Goal: Task Accomplishment & Management: Use online tool/utility

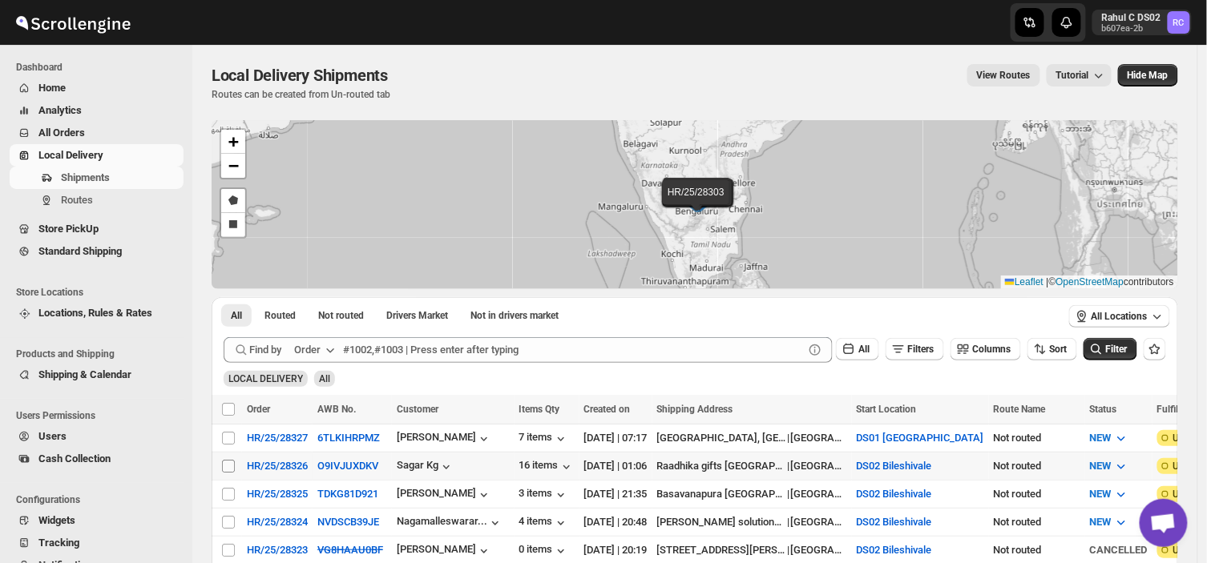
click at [226, 462] on input "Select shipment" at bounding box center [228, 466] width 13 height 13
checkbox input "true"
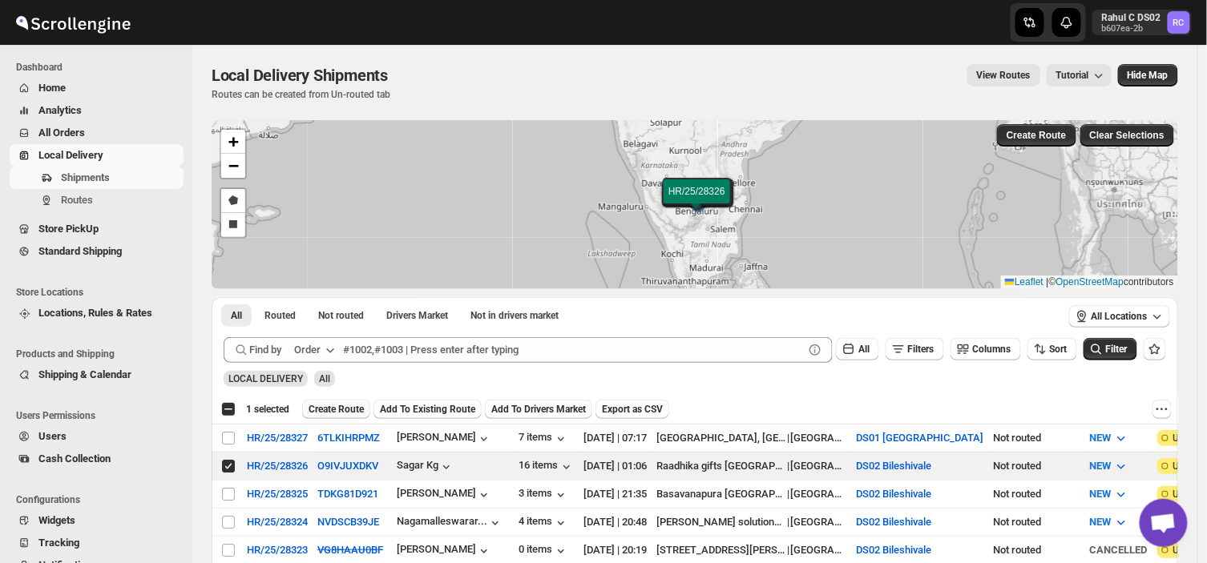
click at [348, 404] on span "Create Route" at bounding box center [336, 409] width 55 height 13
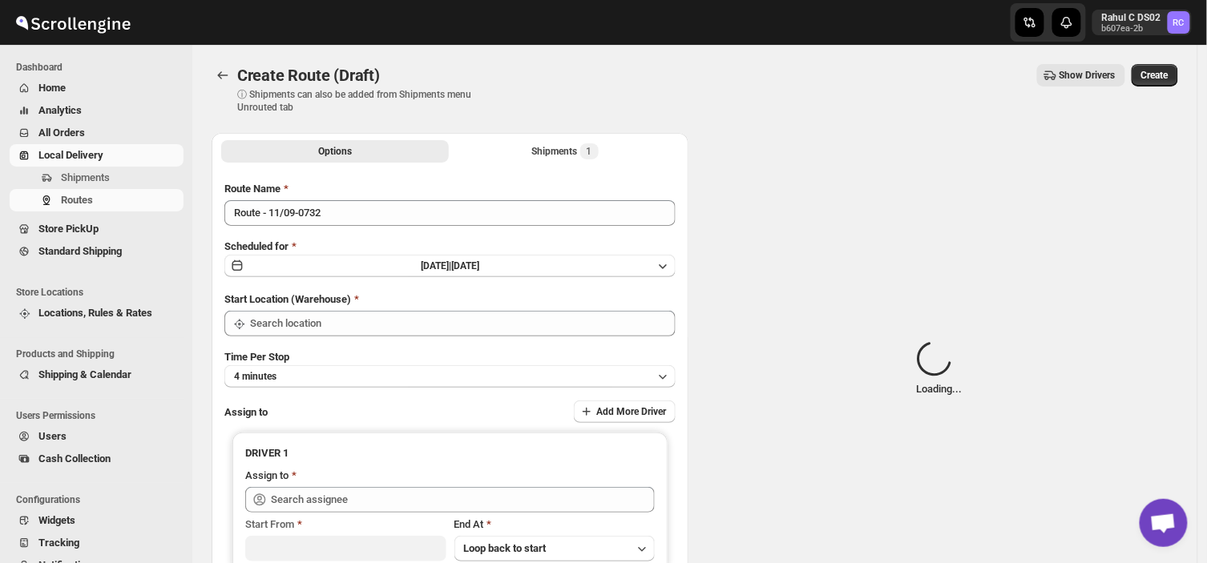
type input "DS02 Bileshivale"
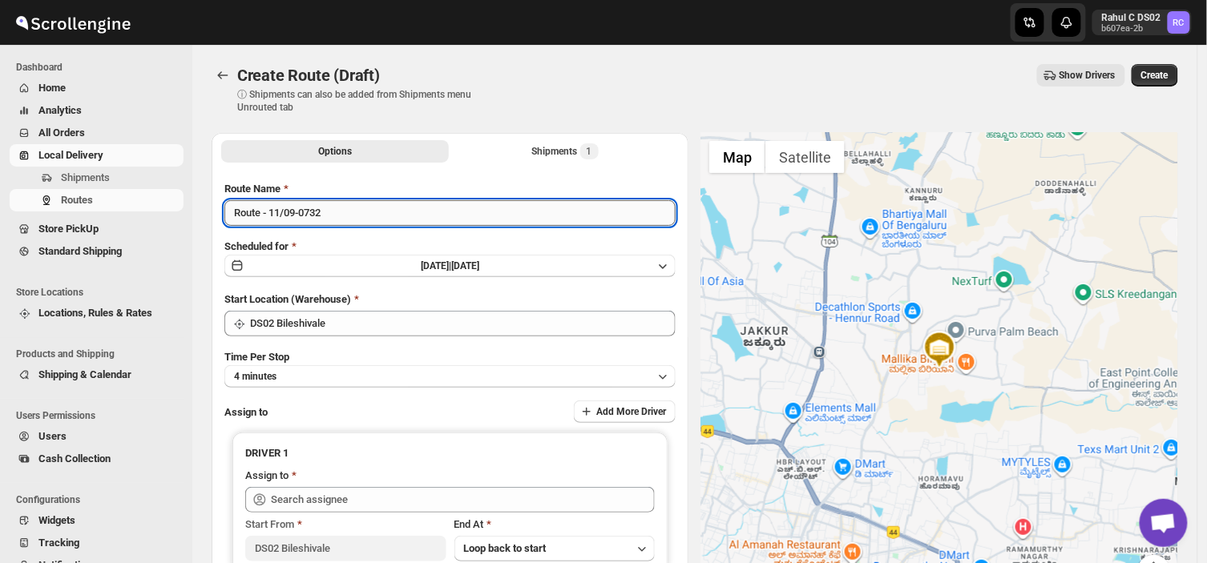
click at [325, 207] on input "Route - 11/09-0732" at bounding box center [449, 213] width 451 height 26
type input "R"
type input "Order no 28326"
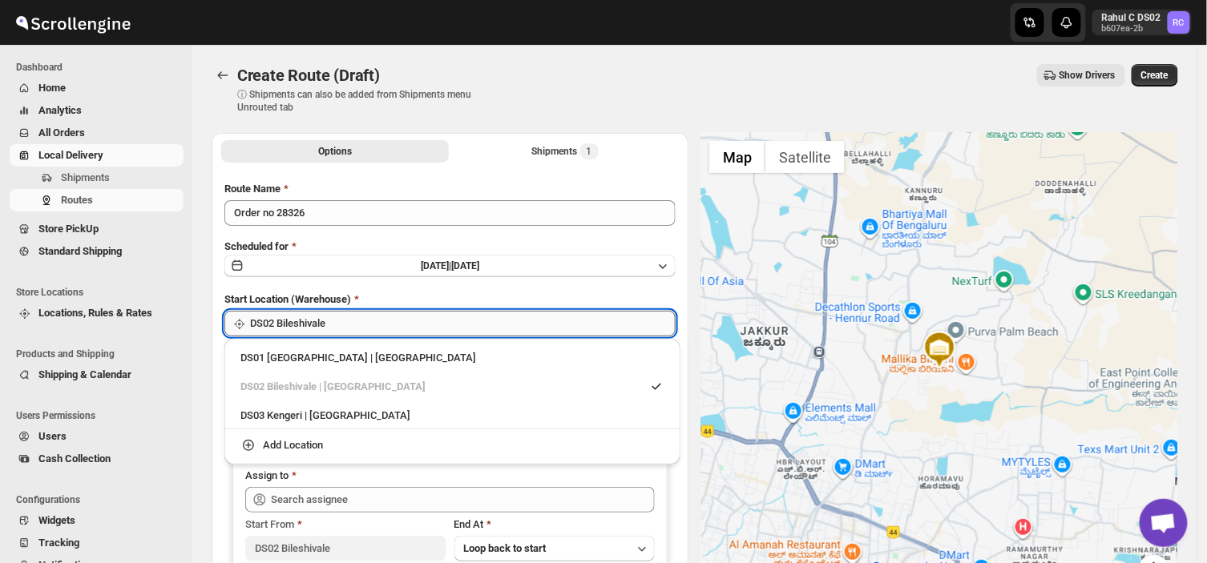
click at [372, 323] on input "DS02 Bileshivale" at bounding box center [463, 324] width 426 height 26
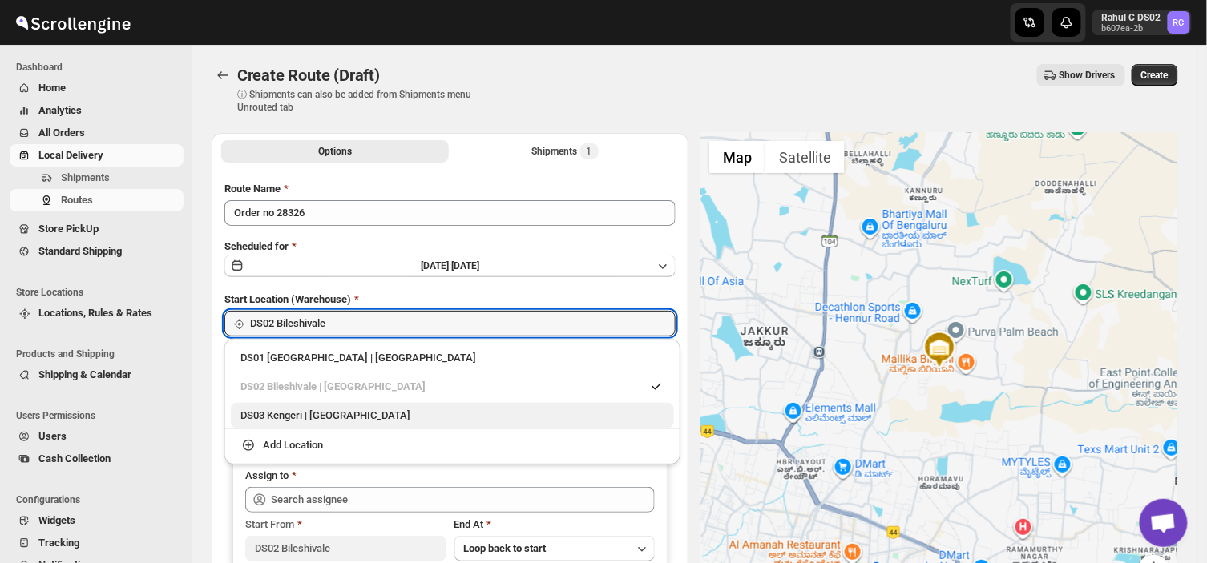
click at [293, 412] on div "DS03 Kengeri | [GEOGRAPHIC_DATA]" at bounding box center [452, 416] width 424 height 16
type input "DS03 Kengeri"
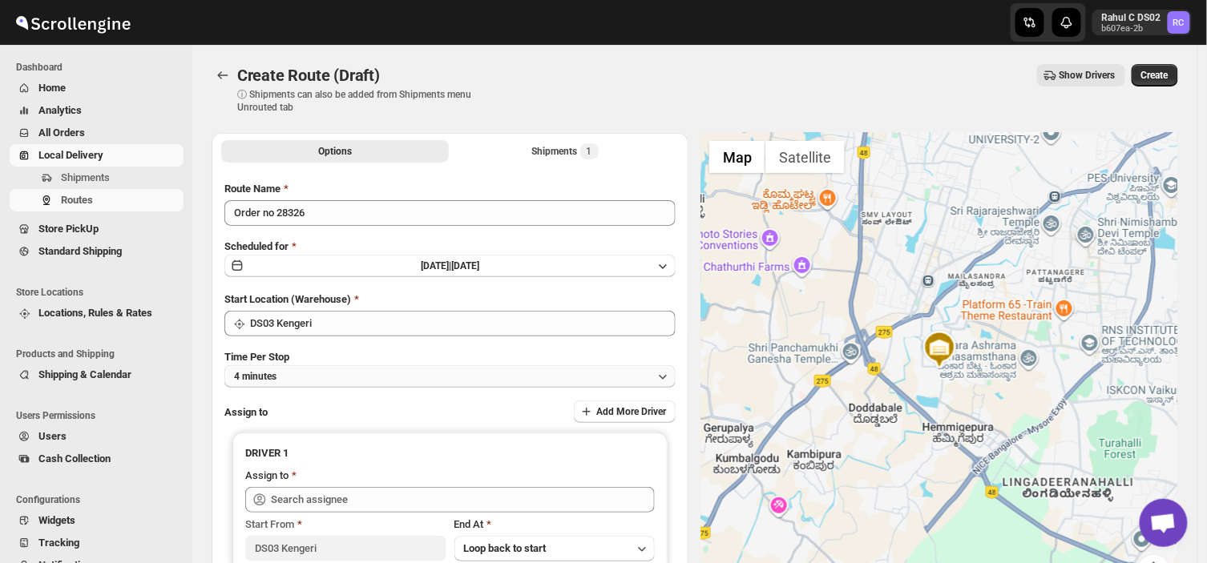
click at [306, 370] on button "4 minutes" at bounding box center [449, 376] width 451 height 22
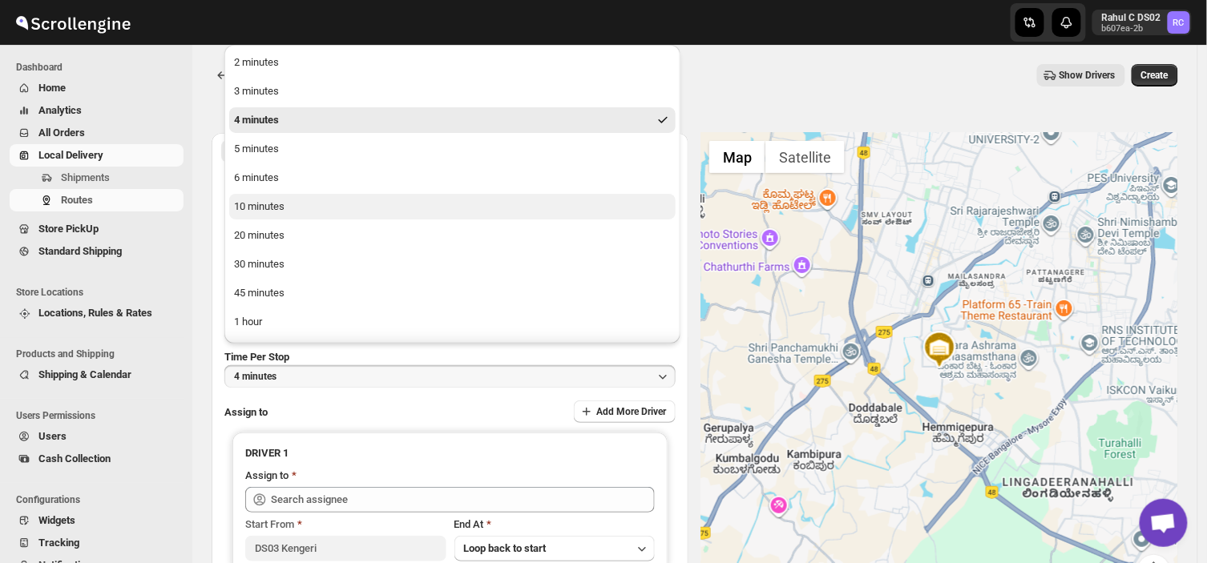
click at [271, 199] on div "10 minutes" at bounding box center [259, 207] width 50 height 16
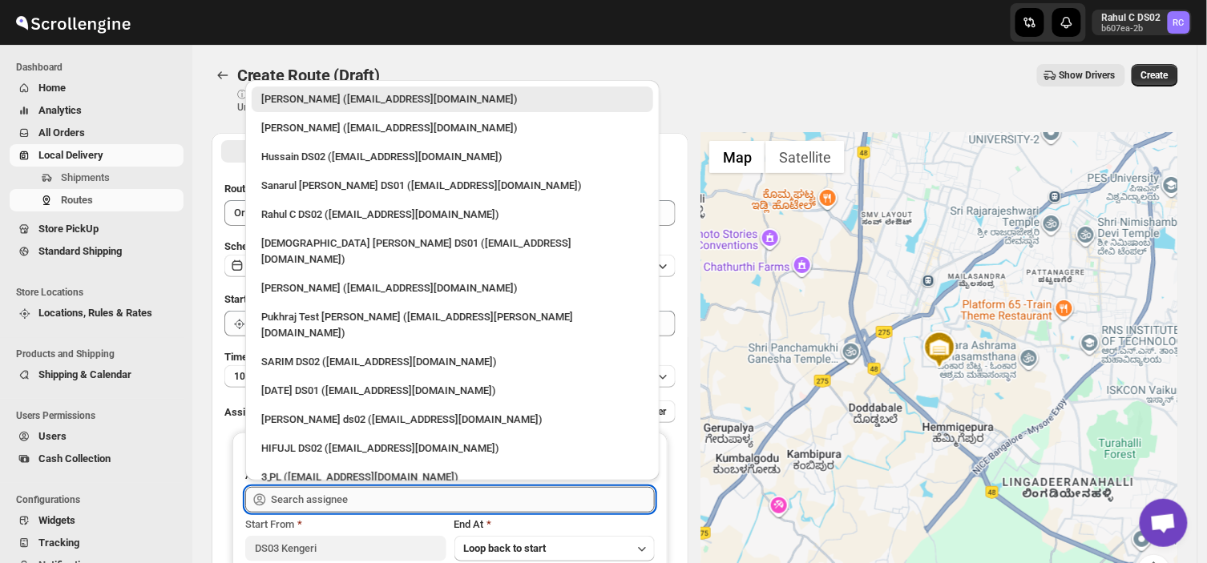
click at [372, 503] on input "text" at bounding box center [463, 500] width 384 height 26
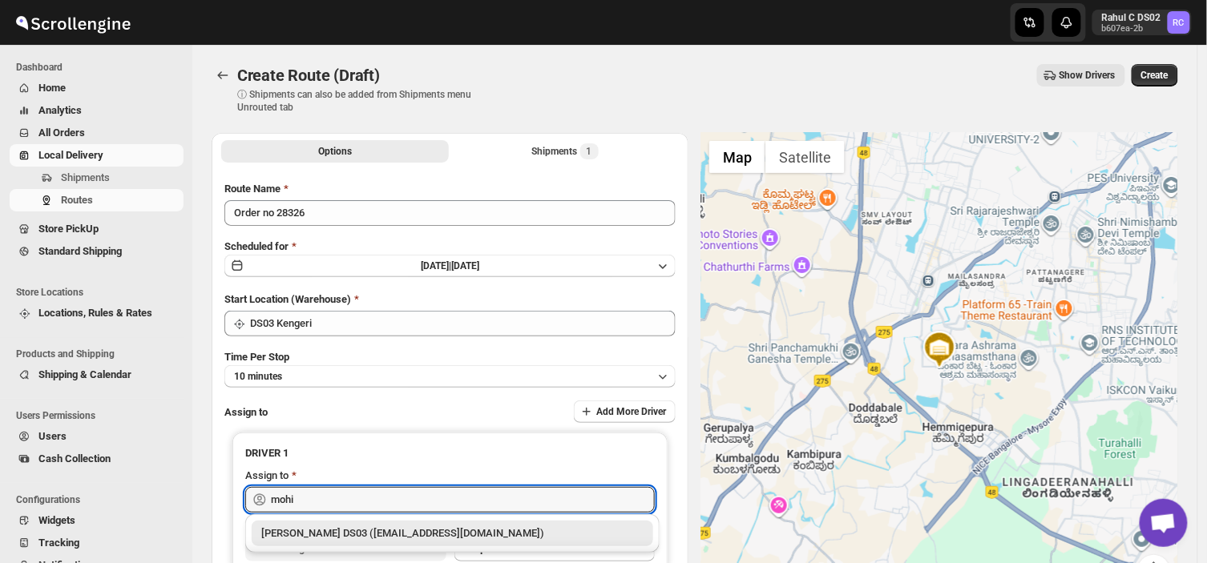
click at [322, 535] on div "[PERSON_NAME] DS03 ([EMAIL_ADDRESS][DOMAIN_NAME])" at bounding box center [452, 534] width 382 height 16
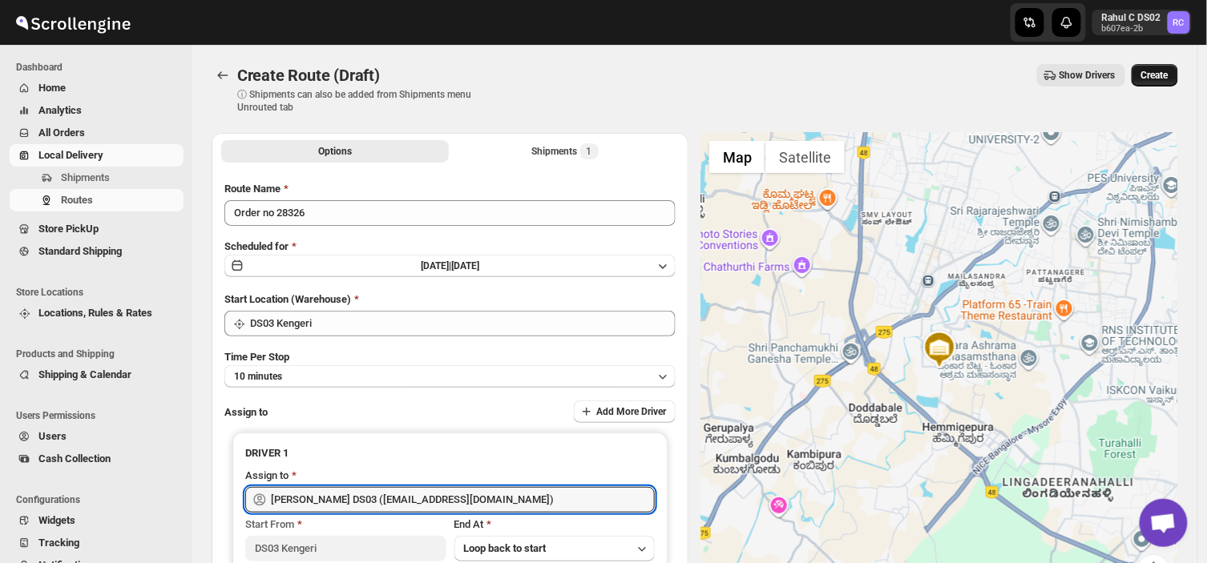
type input "[PERSON_NAME] DS03 ([EMAIL_ADDRESS][DOMAIN_NAME])"
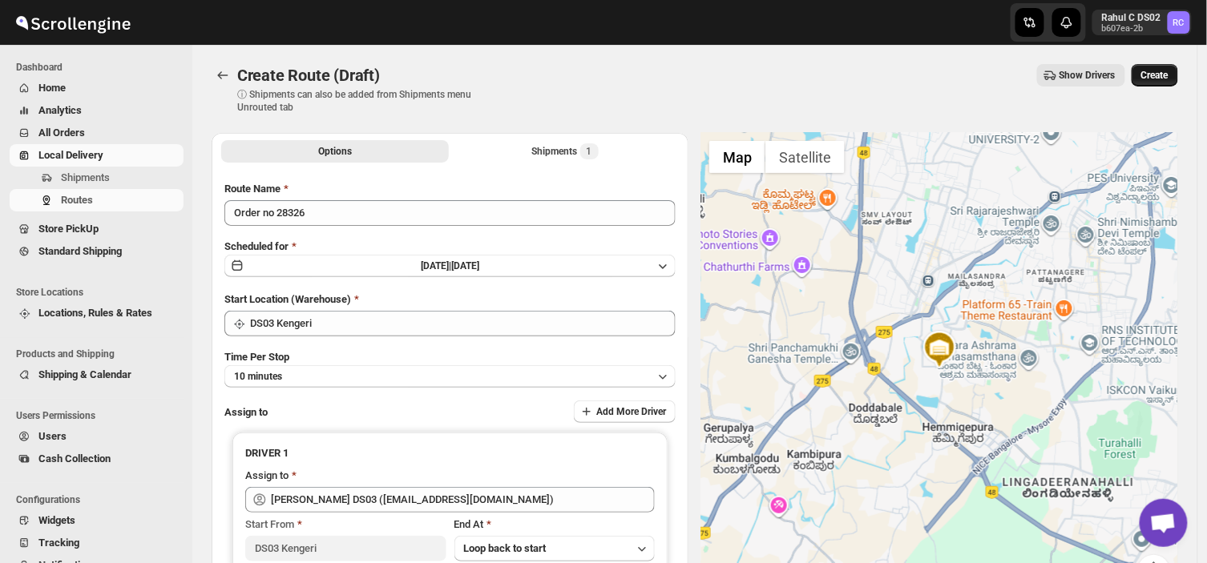
click at [1162, 69] on span "Create" at bounding box center [1154, 75] width 27 height 13
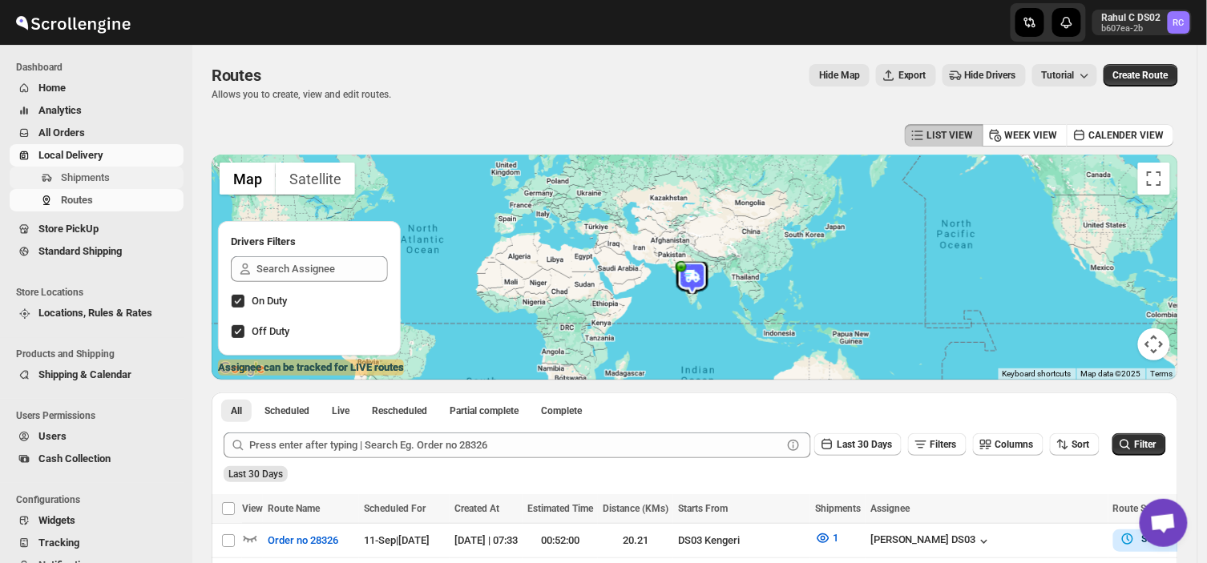
click at [132, 175] on span "Shipments" at bounding box center [120, 178] width 119 height 16
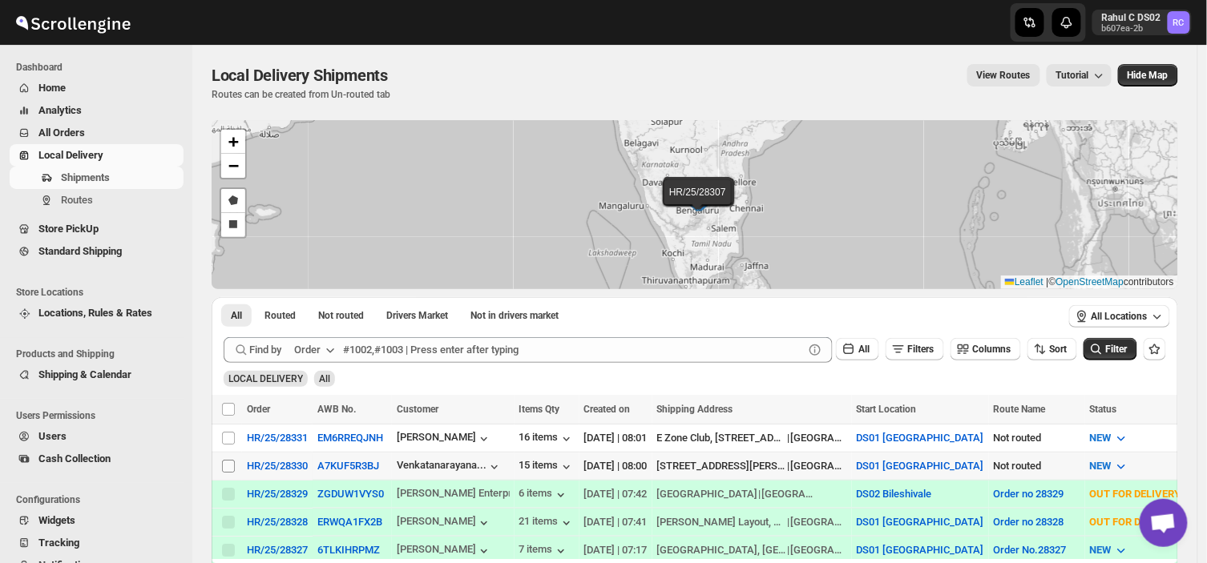
click at [221, 459] on span at bounding box center [228, 466] width 14 height 14
click at [222, 460] on input "Select shipment" at bounding box center [228, 466] width 13 height 13
click at [229, 466] on input "Select shipment" at bounding box center [228, 466] width 13 height 13
checkbox input "true"
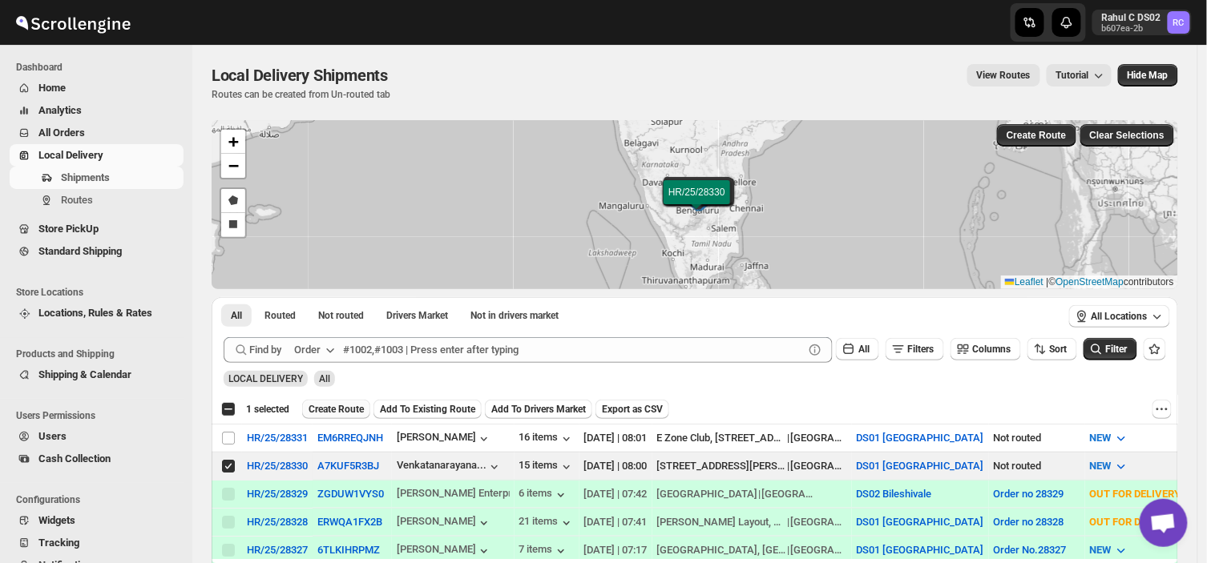
click at [338, 410] on span "Create Route" at bounding box center [336, 409] width 55 height 13
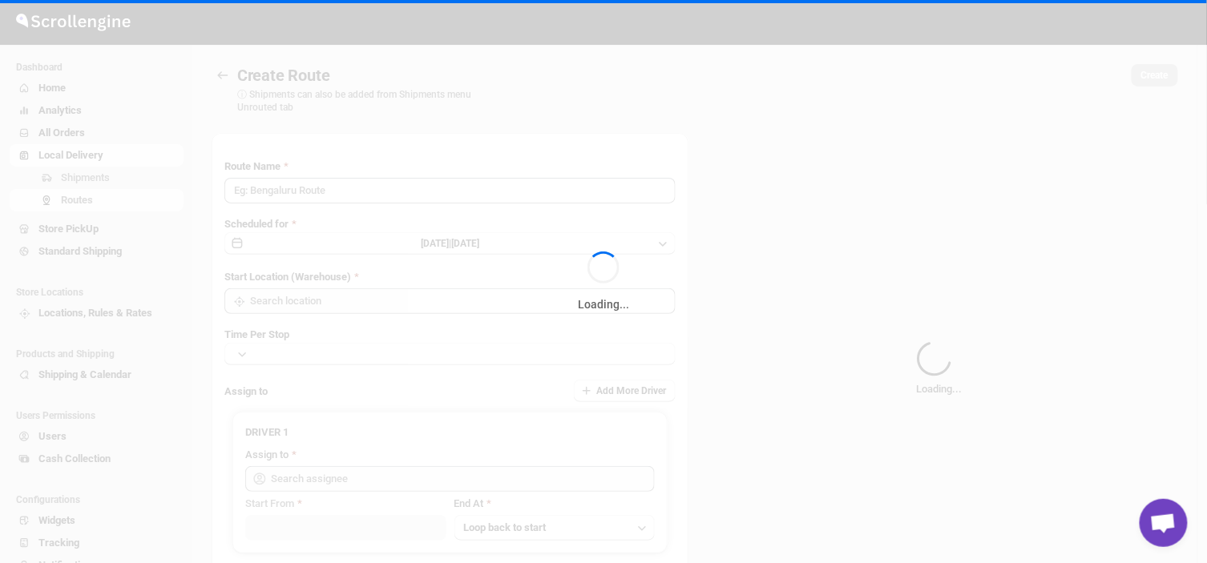
type input "Route - 11/09-0801"
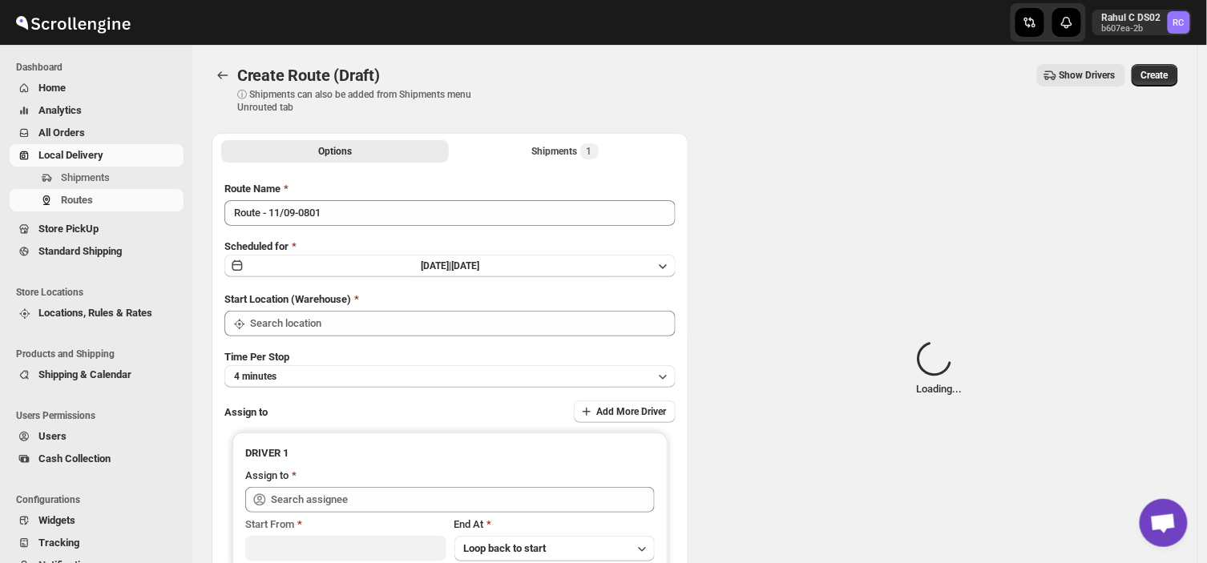
type input "DS01 [GEOGRAPHIC_DATA]"
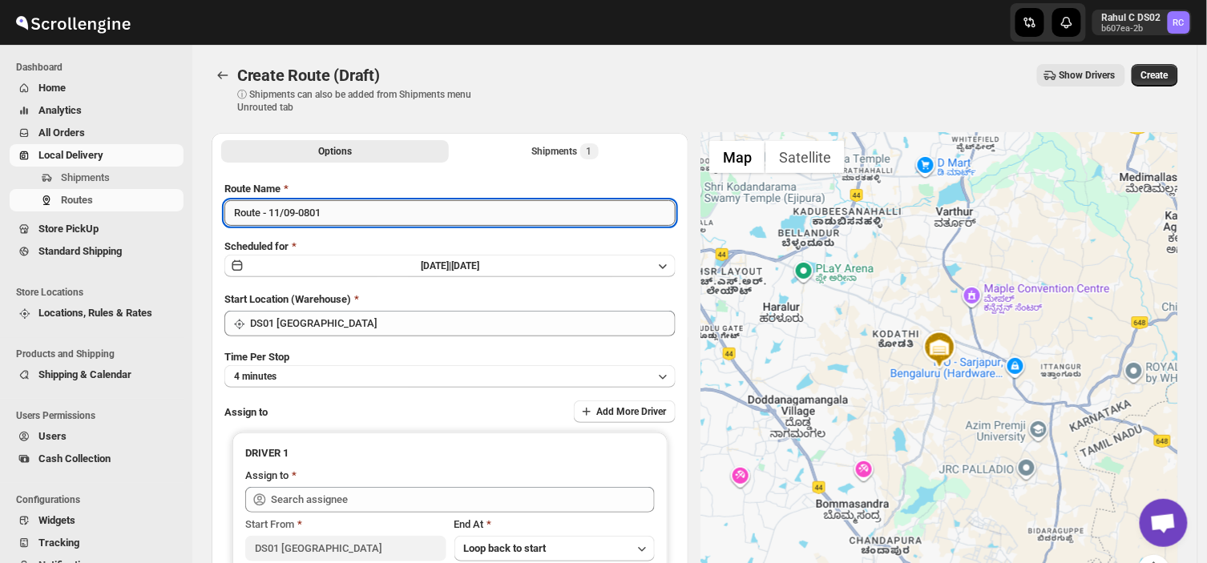
click at [325, 213] on input "Route - 11/09-0801" at bounding box center [449, 213] width 451 height 26
type input "R"
type input "Order no 28330"
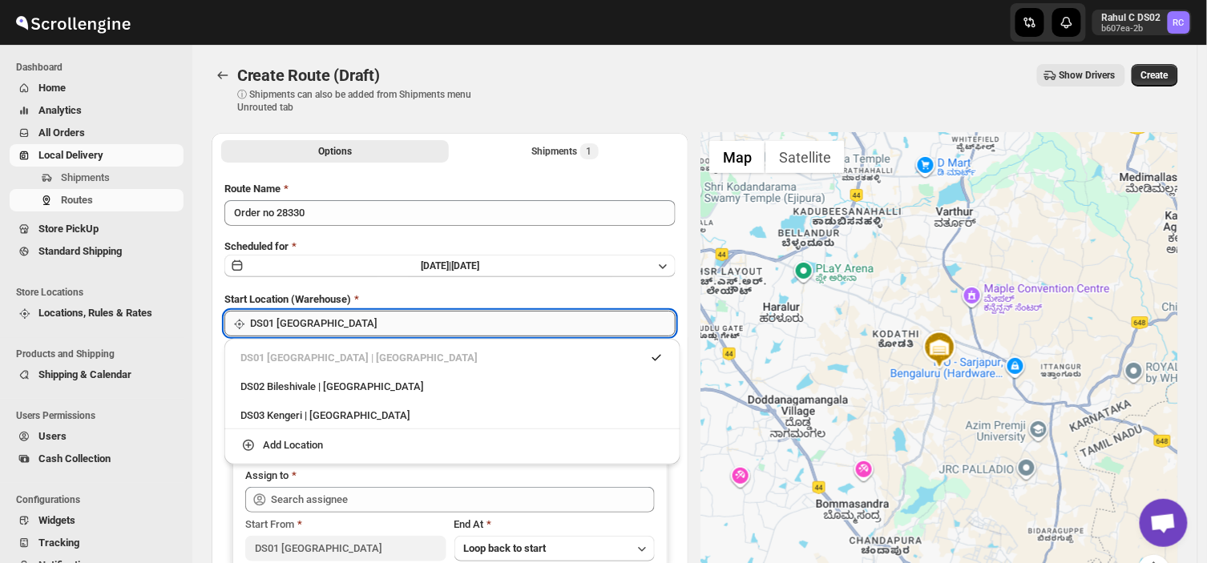
click at [346, 327] on input "DS01 [GEOGRAPHIC_DATA]" at bounding box center [463, 324] width 426 height 26
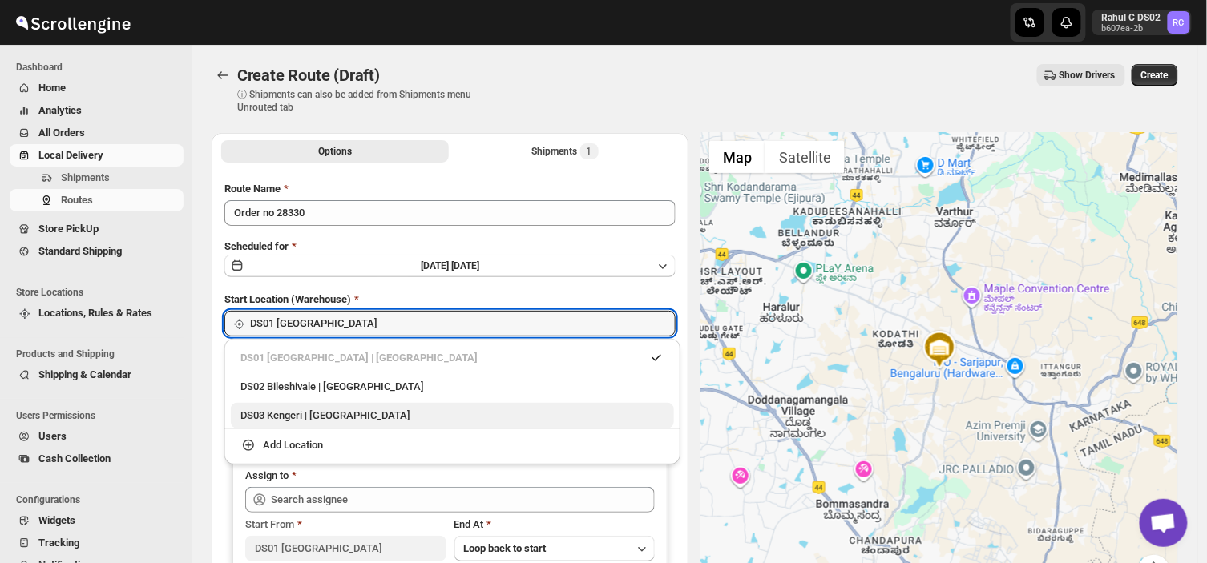
click at [282, 414] on div "DS03 Kengeri | [GEOGRAPHIC_DATA]" at bounding box center [452, 416] width 424 height 16
type input "DS03 Kengeri"
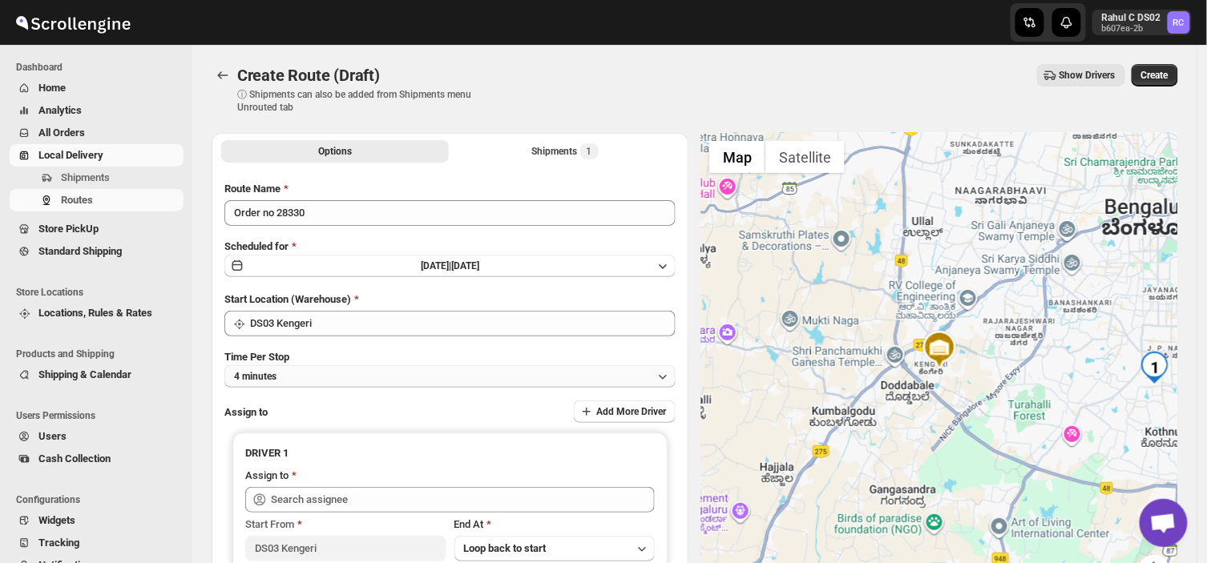
click at [290, 378] on button "4 minutes" at bounding box center [449, 376] width 451 height 22
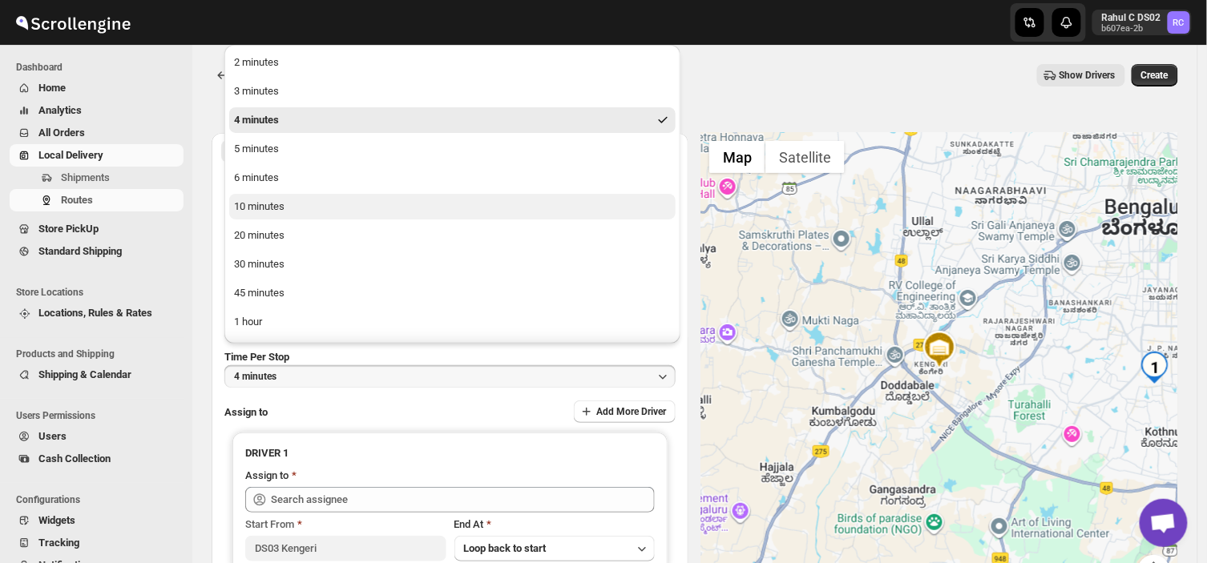
click at [268, 200] on div "10 minutes" at bounding box center [259, 207] width 50 height 16
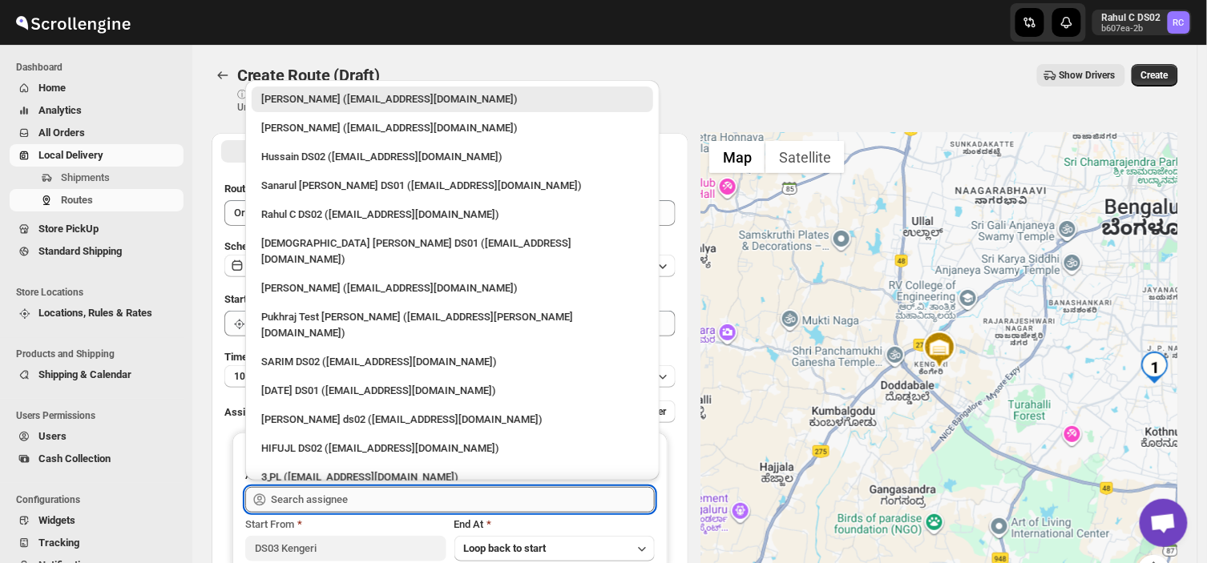
click at [393, 503] on input "text" at bounding box center [463, 500] width 384 height 26
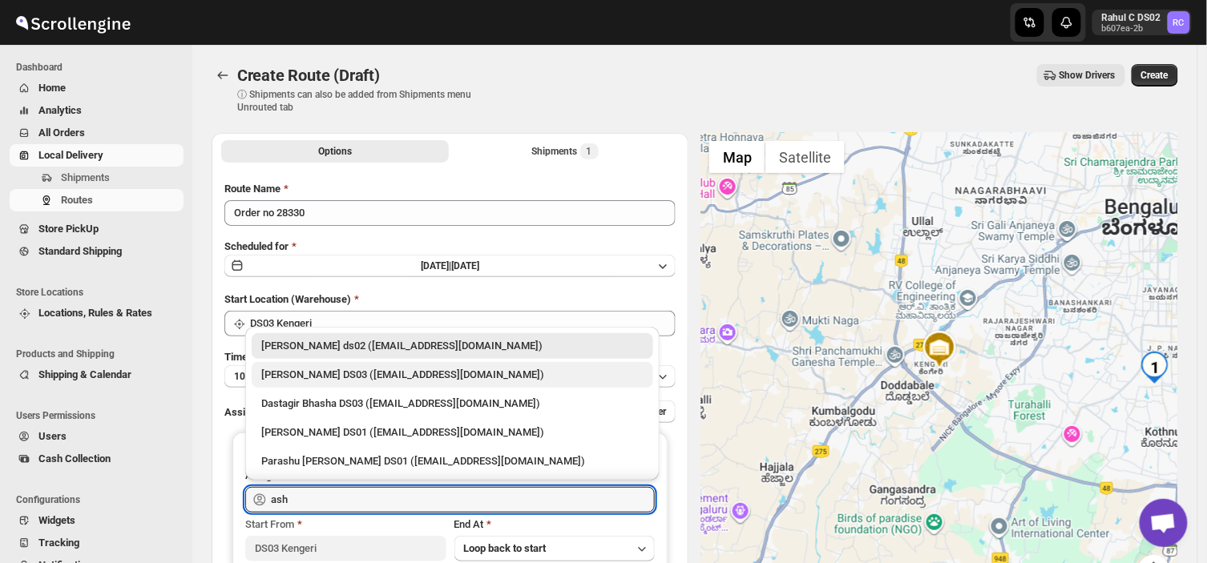
click at [373, 367] on div "[PERSON_NAME] DS03 ([EMAIL_ADDRESS][DOMAIN_NAME])" at bounding box center [452, 375] width 382 height 16
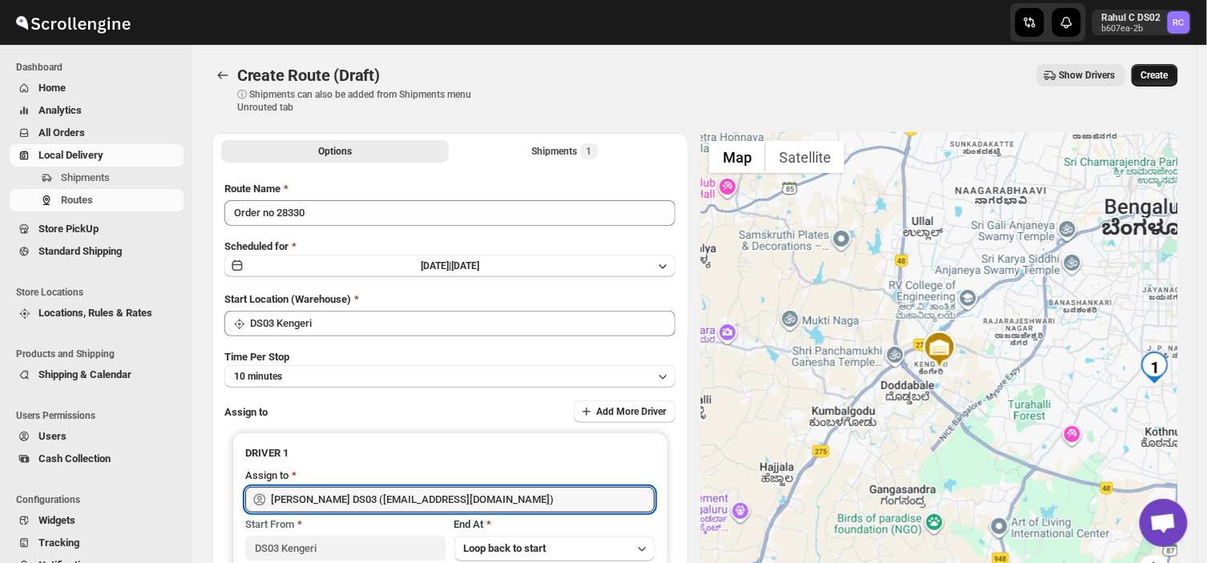
type input "[PERSON_NAME] DS03 ([EMAIL_ADDRESS][DOMAIN_NAME])"
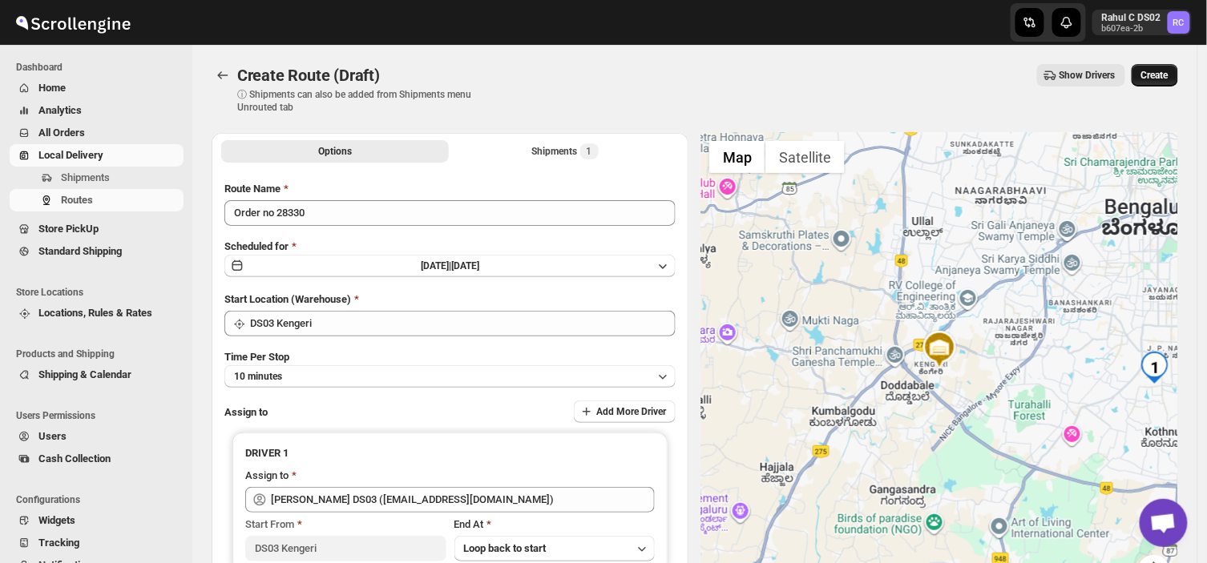
click at [1163, 76] on span "Create" at bounding box center [1154, 75] width 27 height 13
